Goal: Task Accomplishment & Management: Use online tool/utility

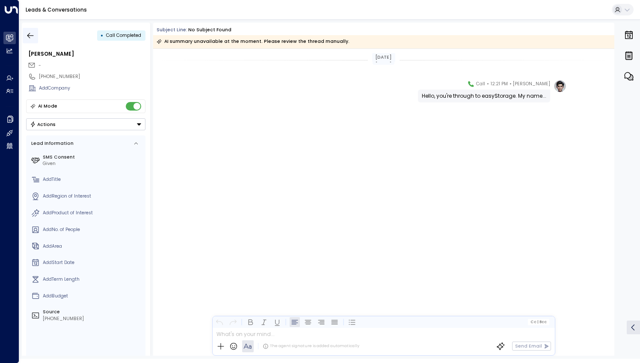
click at [31, 36] on icon "button" at bounding box center [30, 35] width 9 height 9
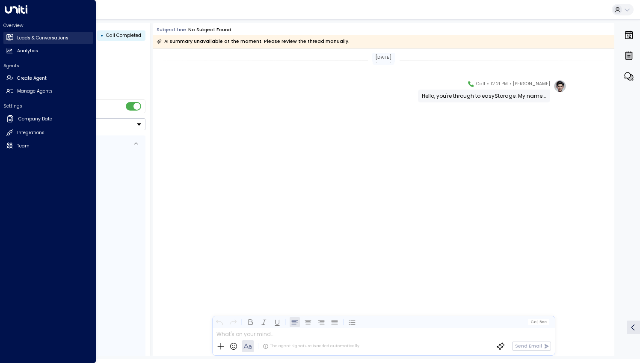
click at [49, 36] on h2 "Leads & Conversations" at bounding box center [42, 38] width 51 height 7
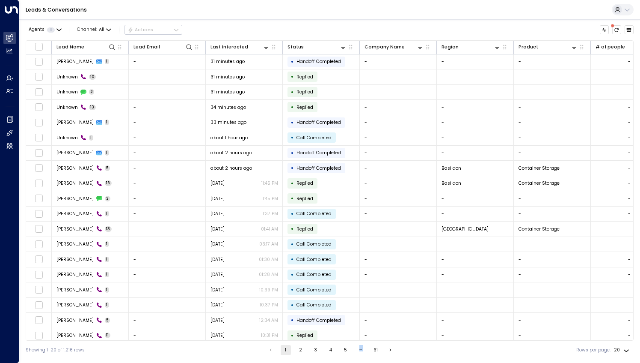
drag, startPoint x: 347, startPoint y: 340, endPoint x: 466, endPoint y: 368, distance: 121.8
click at [466, 359] on html "Overview Leads & Conversations Leads & Conversations Analytics Analytics Agents…" at bounding box center [320, 179] width 640 height 359
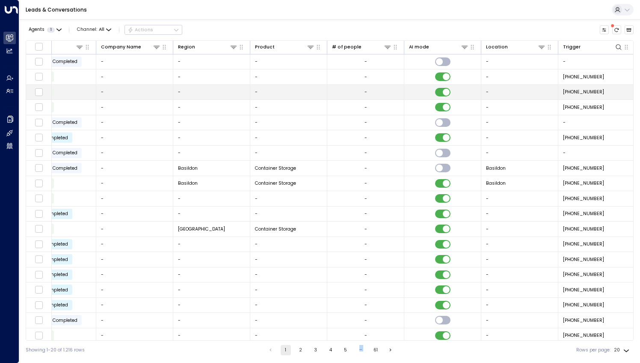
scroll to position [0, 265]
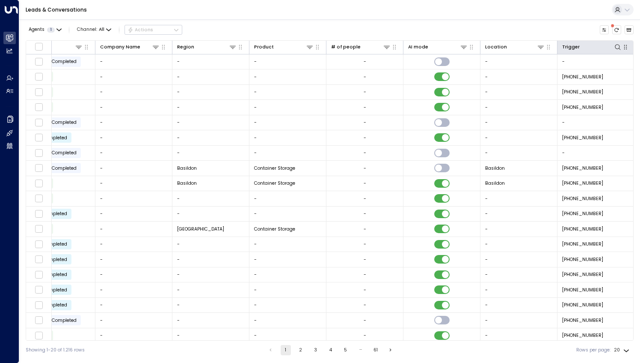
click at [619, 51] on div "Trigger" at bounding box center [596, 47] width 68 height 9
click at [617, 46] on icon at bounding box center [618, 47] width 7 height 7
click at [502, 12] on div "Leads & Conversations" at bounding box center [329, 10] width 621 height 20
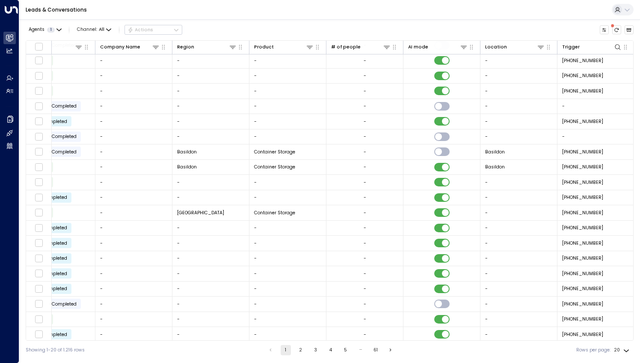
drag, startPoint x: 451, startPoint y: 341, endPoint x: 488, endPoint y: 343, distance: 37.3
click at [488, 343] on div "Showing 1-20 of 1.216 rows 1 2 3 4 5 … 61 Rows per page: 20 **" at bounding box center [330, 349] width 608 height 19
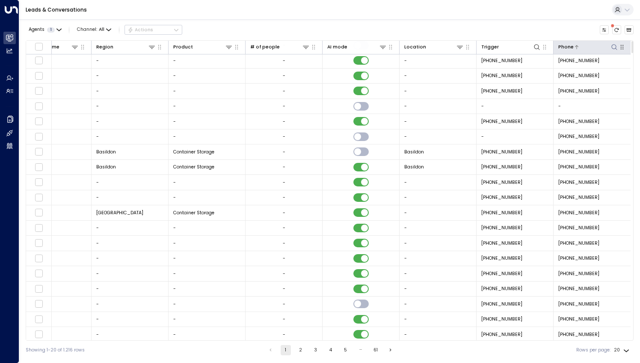
click at [611, 47] on icon at bounding box center [614, 47] width 7 height 7
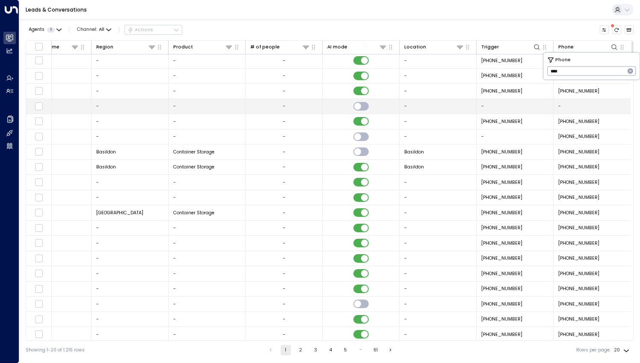
type input "****"
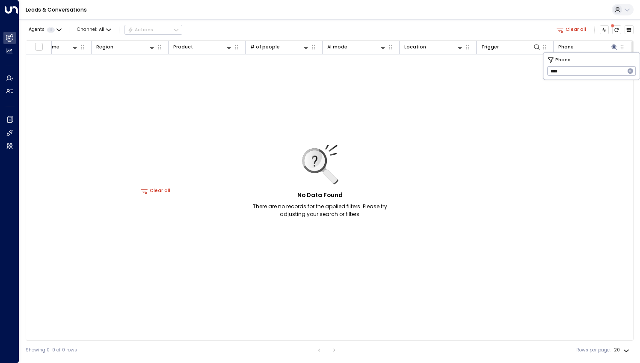
scroll to position [0, 345]
click at [156, 188] on button "Clear all" at bounding box center [156, 190] width 35 height 9
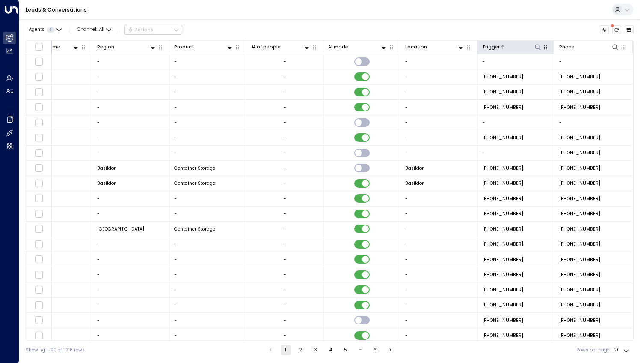
click at [535, 46] on icon at bounding box center [538, 47] width 6 height 6
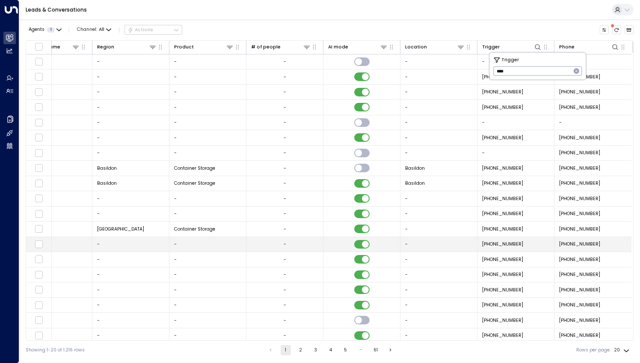
type input "****"
